Goal: Check status: Check status

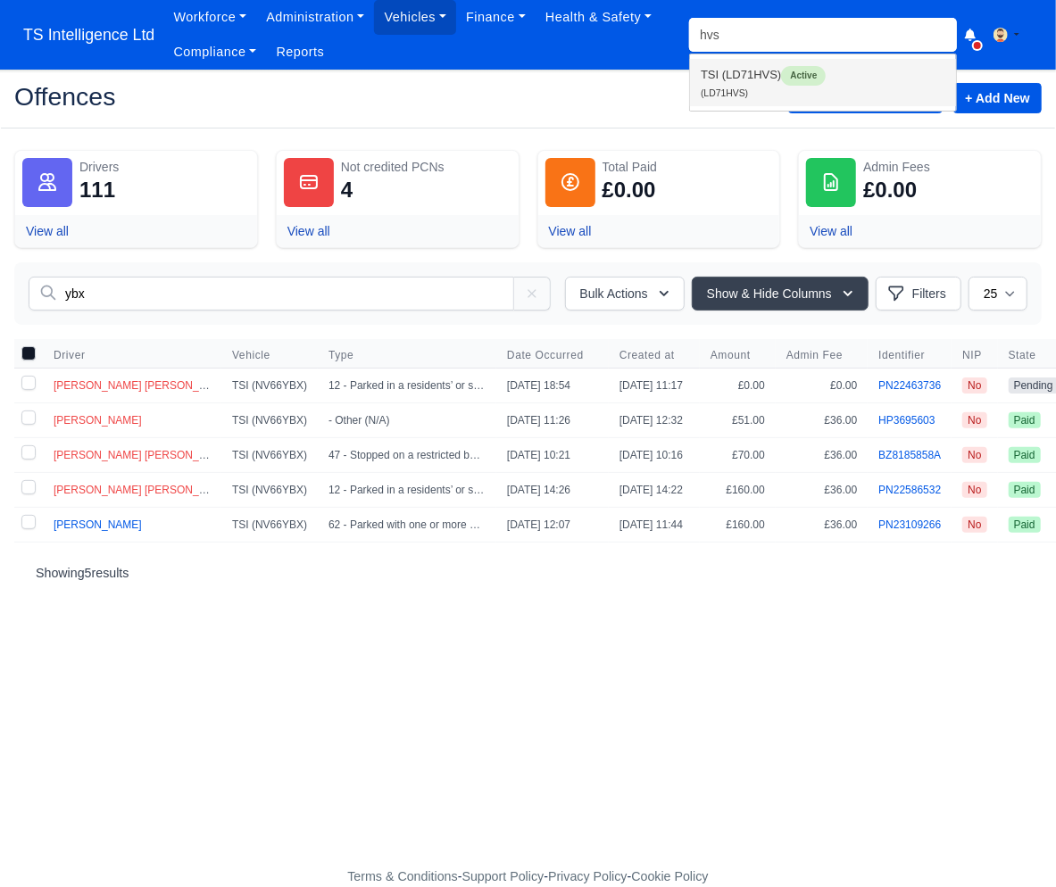
click at [735, 73] on link "TSI (LD71HVS) Active (LD71HVS)" at bounding box center [823, 82] width 266 height 47
type input "LD71HVS"
